Goal: Information Seeking & Learning: Learn about a topic

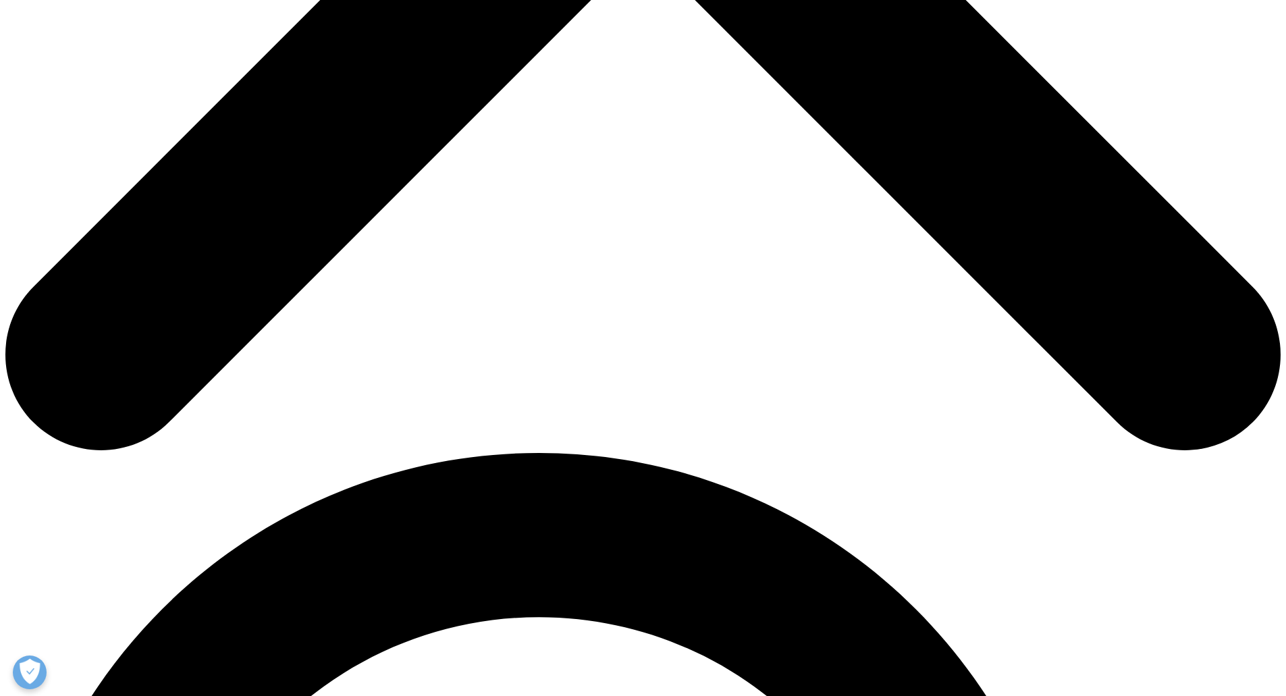
scroll to position [608, 0]
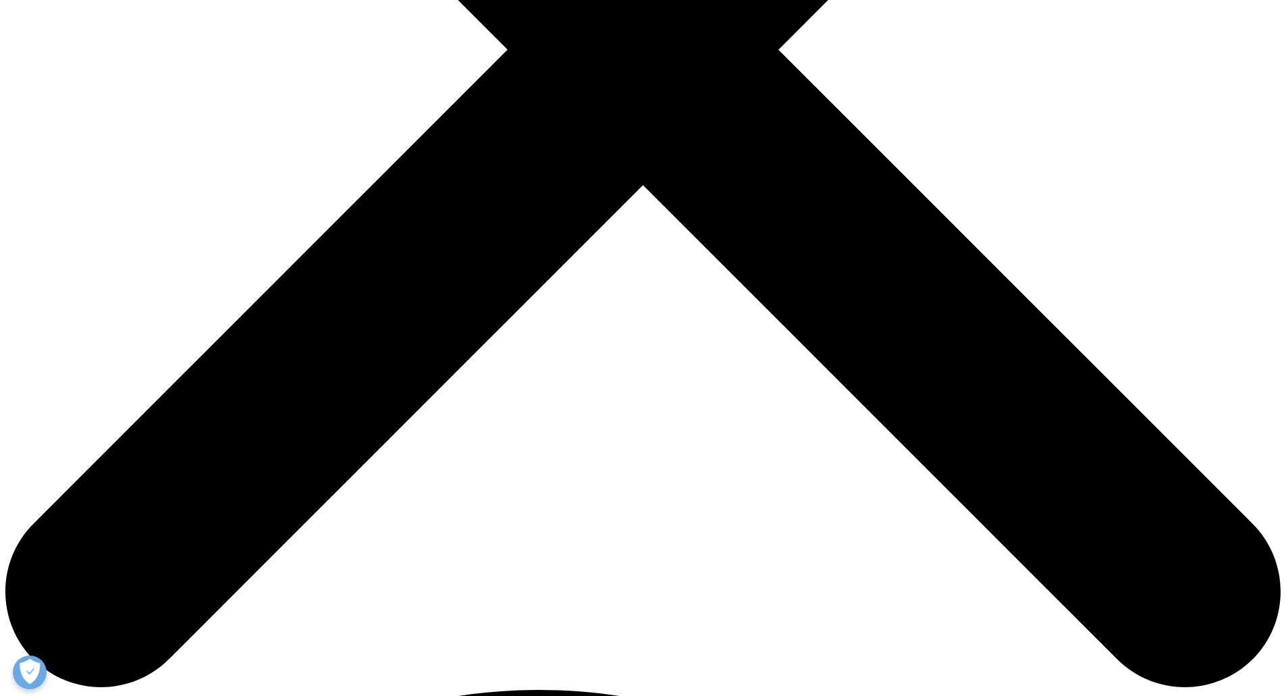
drag, startPoint x: 382, startPoint y: 252, endPoint x: 697, endPoint y: 382, distance: 340.2
copy div "For field teams, time is the most limited resource—and much of it is lost to na…"
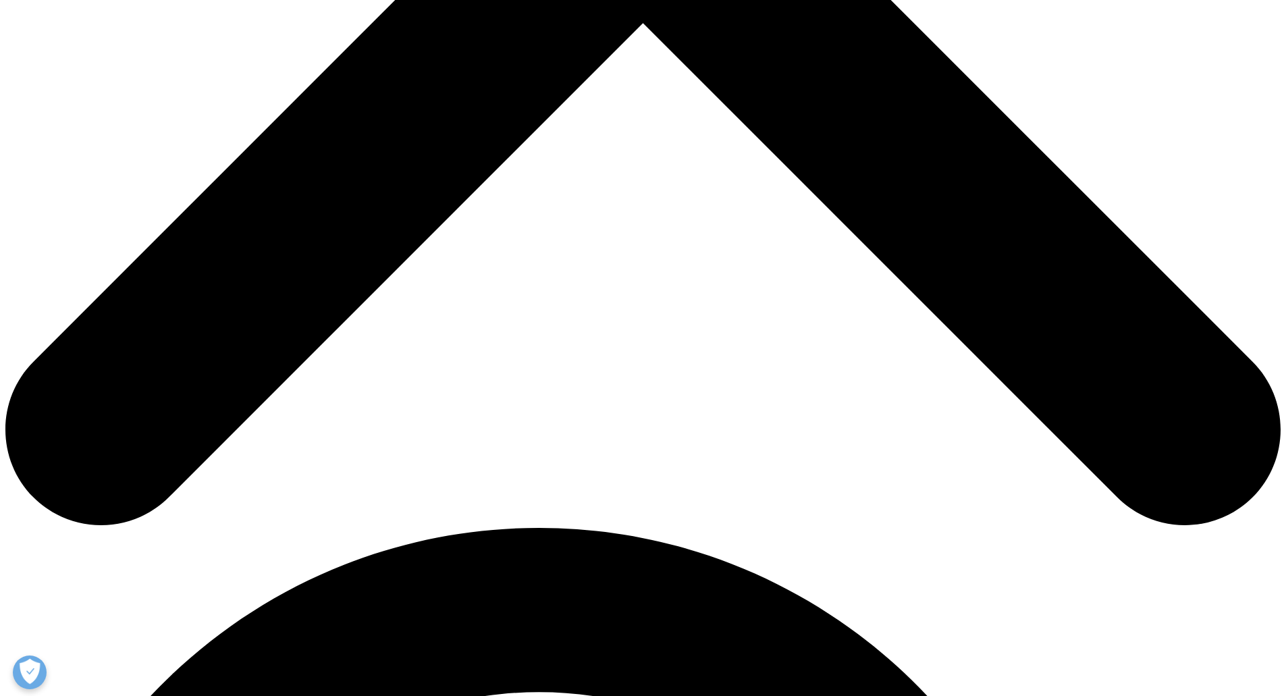
scroll to position [810, 0]
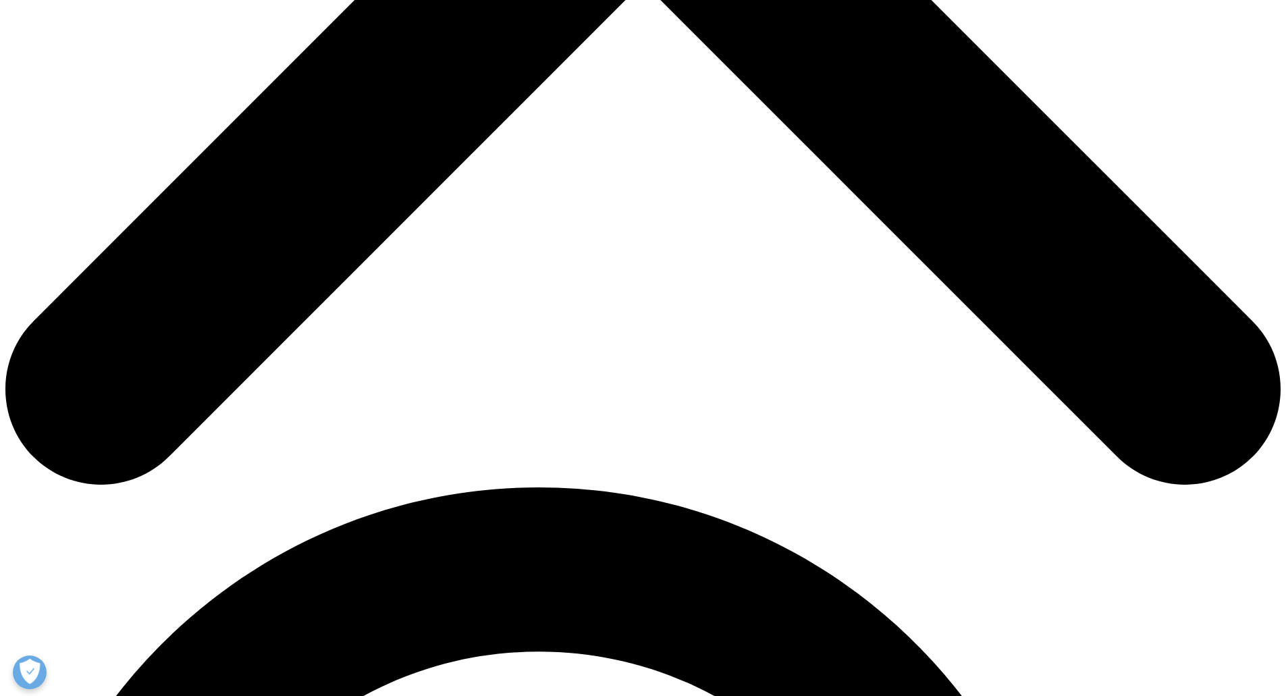
drag, startPoint x: 383, startPoint y: 200, endPoint x: 533, endPoint y: 275, distance: 167.8
drag, startPoint x: 523, startPoint y: 281, endPoint x: 377, endPoint y: 202, distance: 165.8
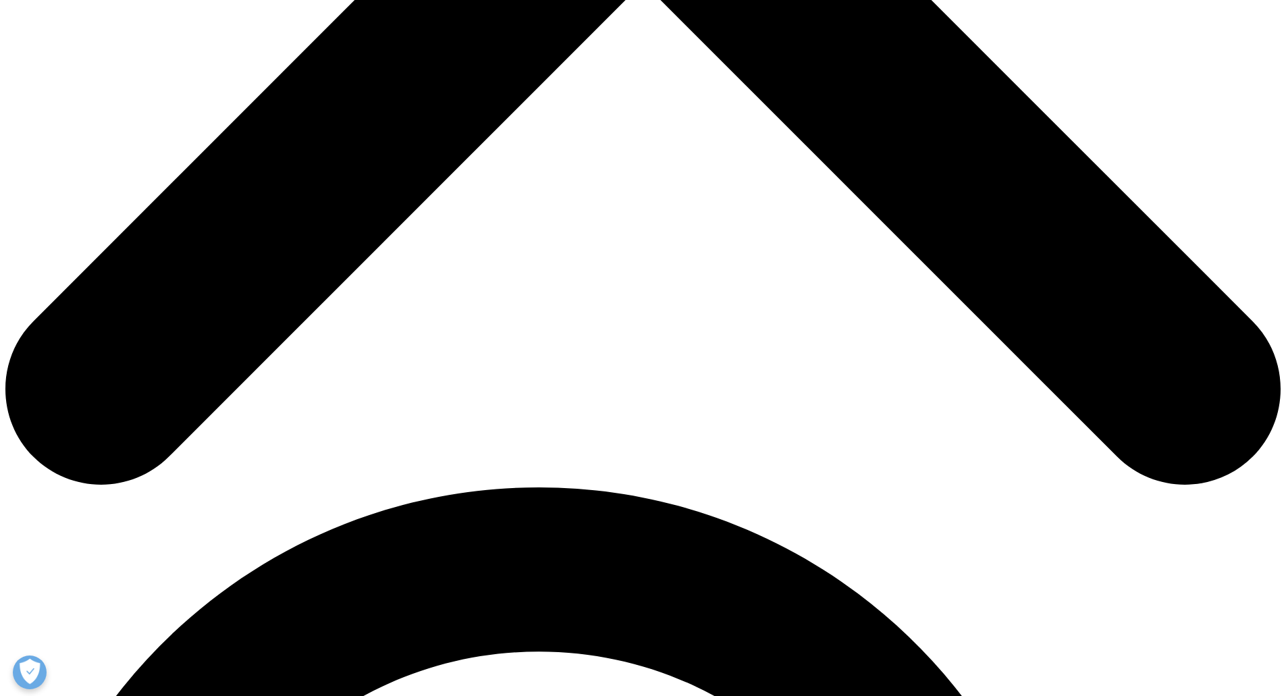
copy p "This disjointed experience not only wastes time, it limits the quality of engag…"
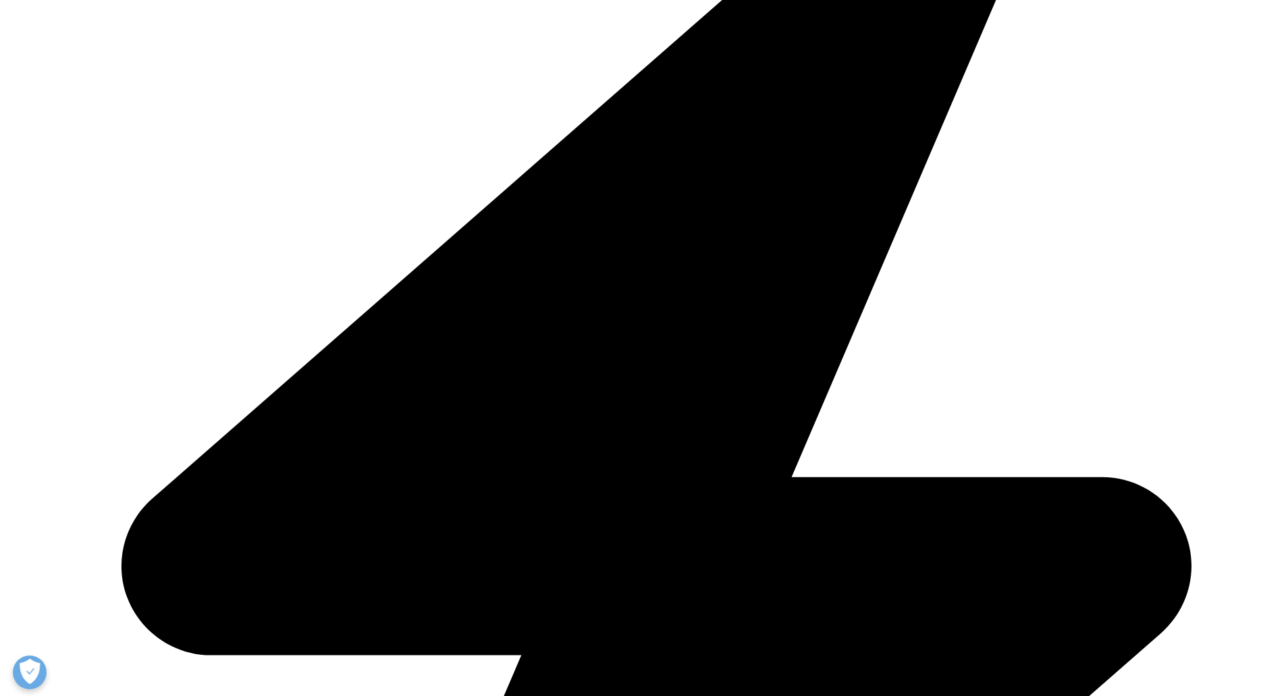
scroll to position [473, 0]
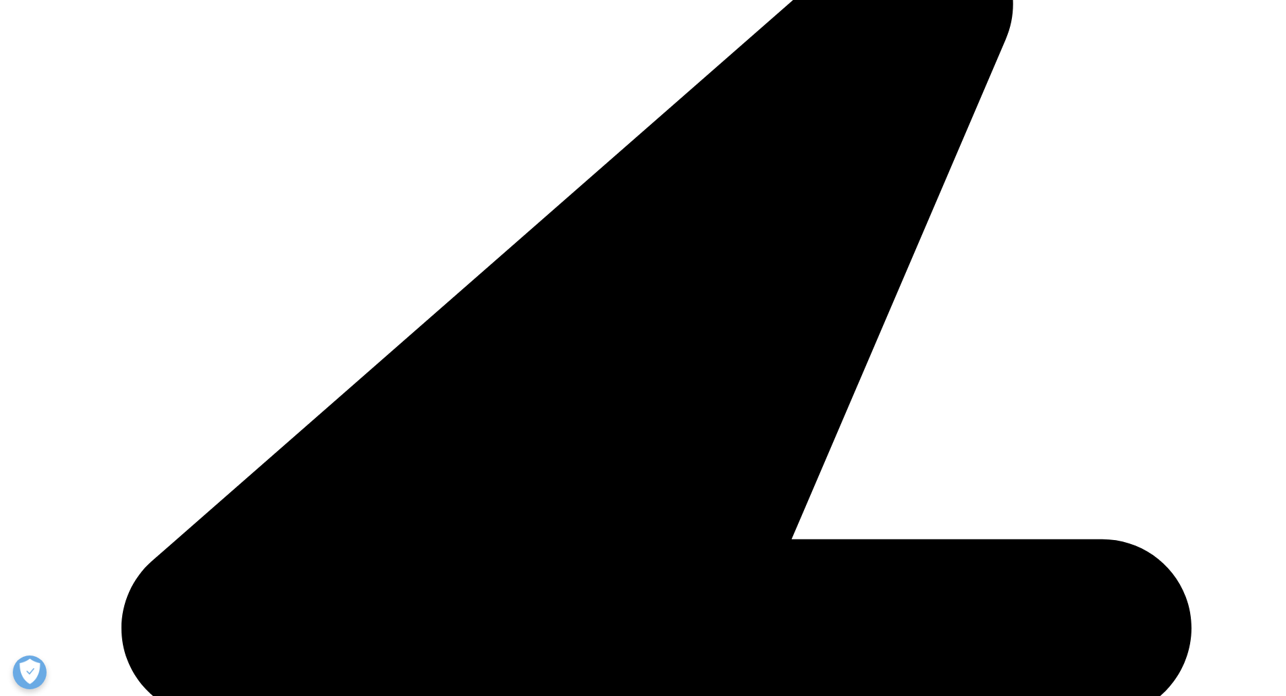
scroll to position [1793, 0]
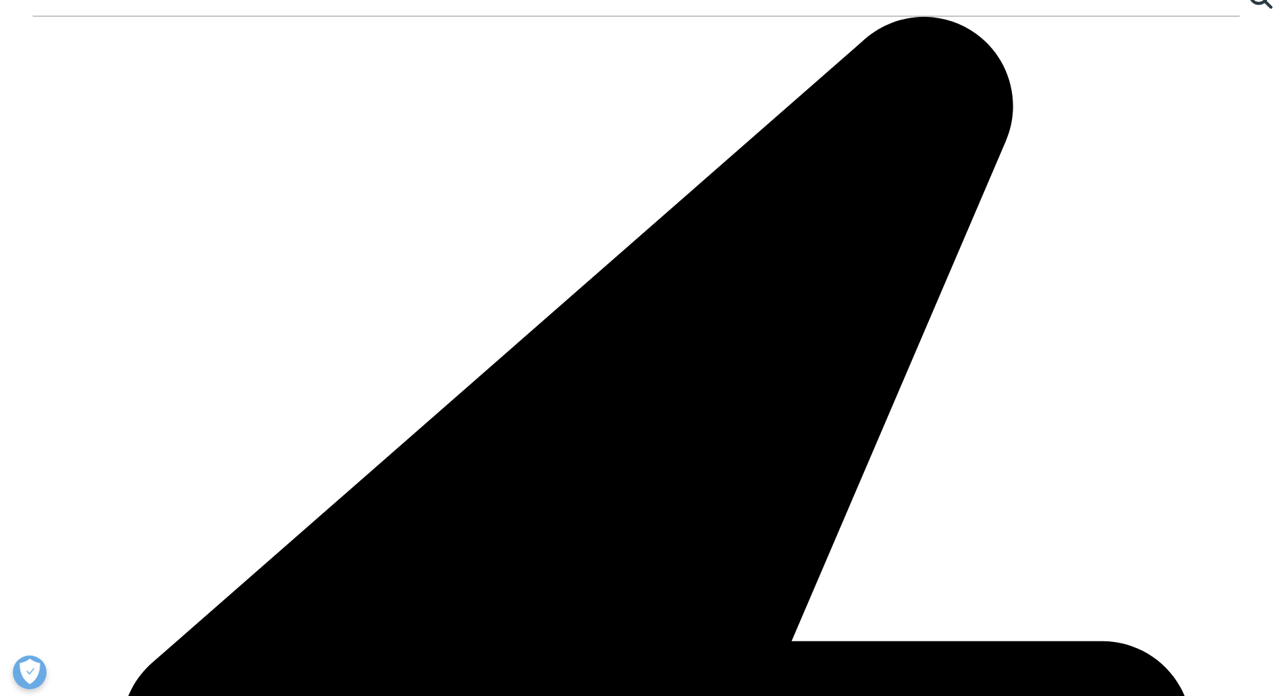
drag, startPoint x: 381, startPoint y: 262, endPoint x: 805, endPoint y: 291, distance: 425.6
copy div "Lor ipsumdo, sita consecte adipiscing elit seddoeiu tempori ut laboreetd magna …"
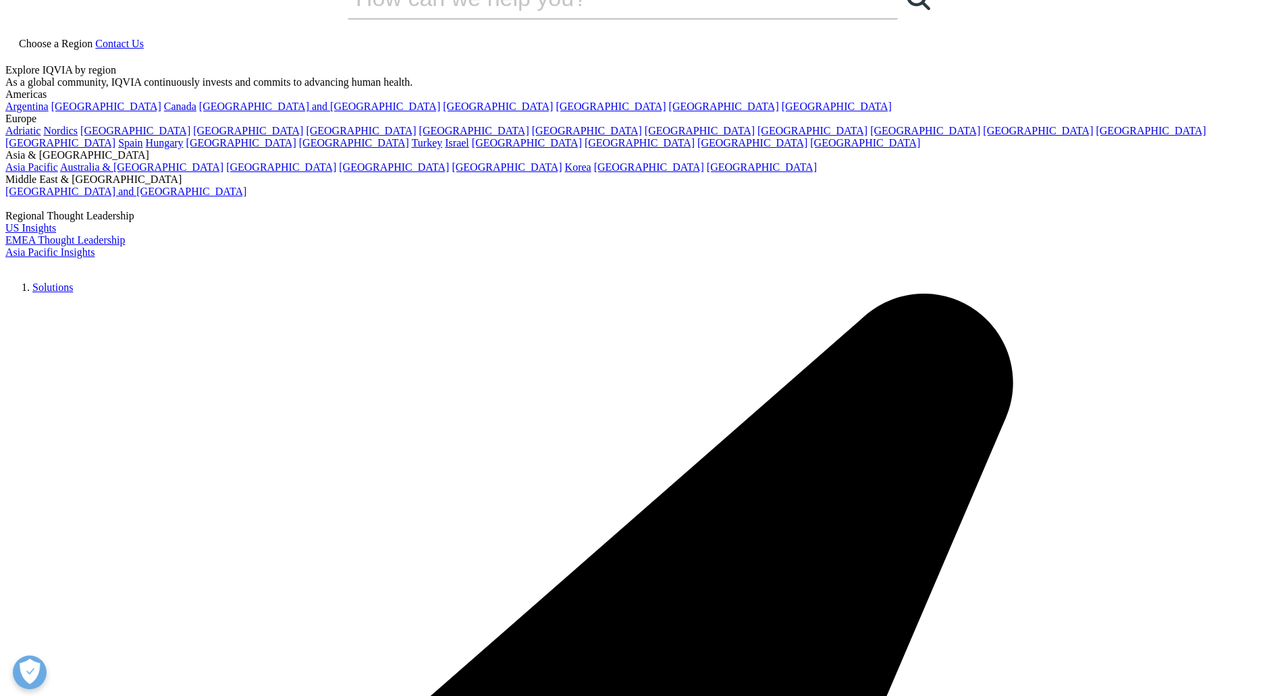
scroll to position [0, 0]
